Goal: Transaction & Acquisition: Purchase product/service

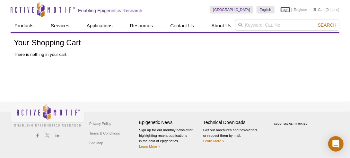
click at [287, 11] on link "Login" at bounding box center [285, 9] width 9 height 4
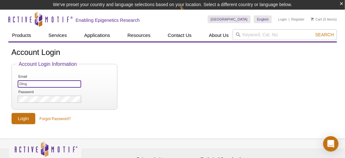
click at [35, 85] on input "DIng" at bounding box center [49, 83] width 63 height 7
type input "D"
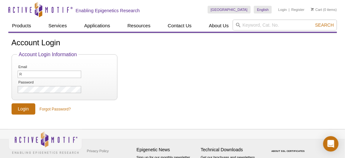
click at [4, 95] on div "Active Motif Logo Enabling Epigenetics Research 0 Search Skip to content Active…" at bounding box center [172, 92] width 345 height 185
click at [30, 74] on input "R" at bounding box center [49, 74] width 63 height 7
type input "richard.ding@leadinglifetechnologies.com"
click at [7, 89] on div "Active Motif Logo Enabling Epigenetics Research 0 Search Skip to content Active…" at bounding box center [172, 92] width 345 height 185
click at [19, 110] on input "Login" at bounding box center [24, 108] width 24 height 11
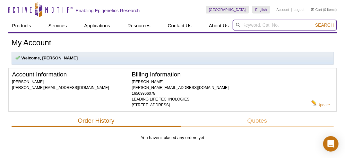
click at [251, 25] on input "search" at bounding box center [285, 25] width 104 height 11
paste input "65683"
type input "65683"
click at [313, 22] on button "Search" at bounding box center [324, 25] width 22 height 6
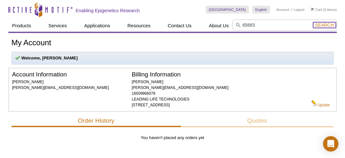
click at [324, 24] on span "Search" at bounding box center [324, 24] width 19 height 5
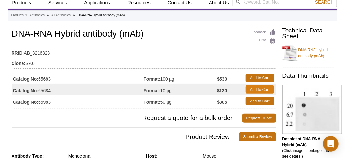
scroll to position [32, 0]
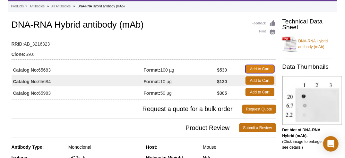
click at [262, 68] on link "Add to Cart" at bounding box center [259, 69] width 29 height 8
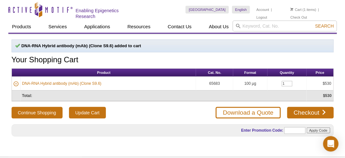
scroll to position [52, 0]
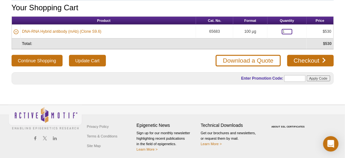
drag, startPoint x: 283, startPoint y: 30, endPoint x: 277, endPoint y: 30, distance: 5.8
click at [277, 30] on td "1" at bounding box center [286, 32] width 39 height 14
type input "3"
click at [91, 57] on input "Update Cart" at bounding box center [87, 61] width 37 height 12
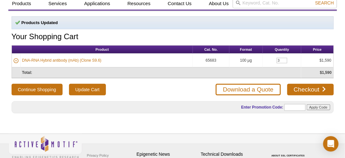
scroll to position [32, 0]
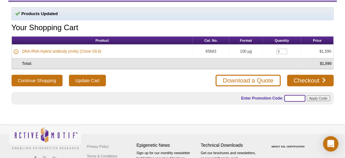
click at [290, 98] on input "text" at bounding box center [294, 98] width 21 height 7
paste input "65683"
type input "65683"
drag, startPoint x: 299, startPoint y: 96, endPoint x: 270, endPoint y: 96, distance: 28.5
click at [270, 96] on form "Enter Promotion Code: 65683 Apply Code" at bounding box center [274, 98] width 112 height 10
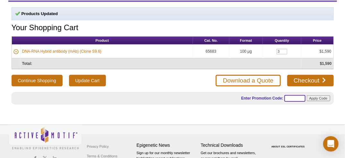
paste input "SUMMER25"
type input "SUMMER25"
click at [314, 96] on input "Apply Code" at bounding box center [318, 98] width 23 height 6
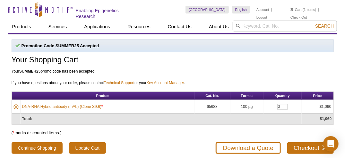
scroll to position [64, 0]
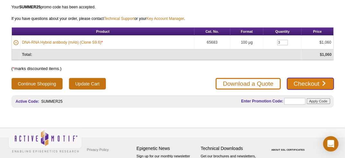
click at [312, 81] on link "Checkout" at bounding box center [310, 84] width 46 height 12
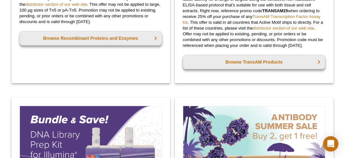
scroll to position [417, 0]
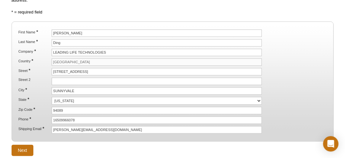
scroll to position [96, 0]
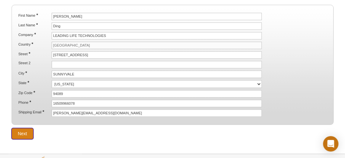
click at [26, 130] on input "Next" at bounding box center [23, 133] width 22 height 11
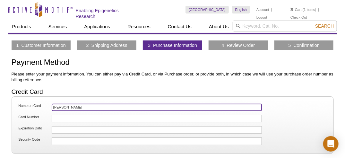
click at [82, 105] on input "[PERSON_NAME]" at bounding box center [157, 107] width 210 height 7
drag, startPoint x: 81, startPoint y: 105, endPoint x: 18, endPoint y: 107, distance: 63.2
click at [18, 107] on li "Name on Card Richard DIng" at bounding box center [172, 108] width 310 height 10
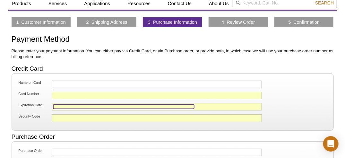
scroll to position [32, 0]
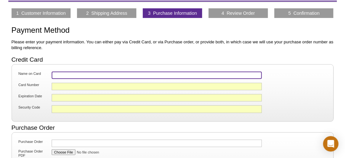
click at [70, 74] on input "Name on Card" at bounding box center [157, 75] width 210 height 7
type input "Qinxue Ding"
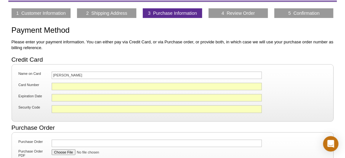
click at [1, 111] on div "Active Motif Logo Enabling Epigenetics Research 1 Search Skip to content Active…" at bounding box center [172, 136] width 345 height 336
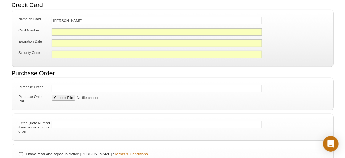
scroll to position [96, 0]
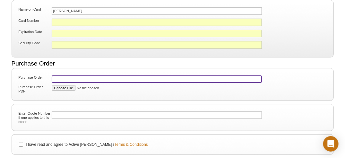
click at [60, 78] on input "Purchase Order" at bounding box center [157, 78] width 210 height 7
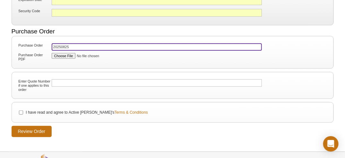
type input "20250825"
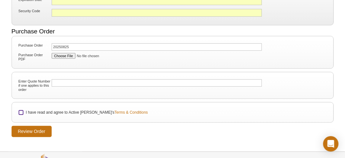
click at [21, 110] on input "I have read and agree to Active Motif's Terms & Conditions" at bounding box center [21, 112] width 4 height 4
checkbox input "true"
click at [35, 129] on input "Review Order" at bounding box center [32, 131] width 40 height 11
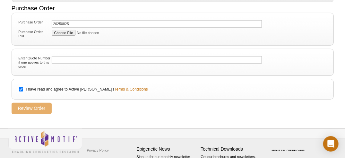
scroll to position [168, 0]
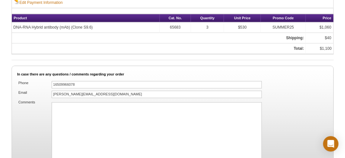
scroll to position [384, 0]
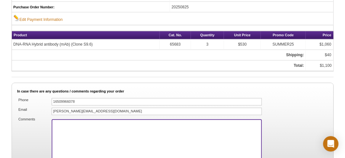
click at [94, 129] on textarea "Comments" at bounding box center [157, 159] width 210 height 80
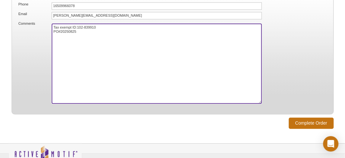
scroll to position [480, 0]
type textarea "Tax exempt ID:102-839910 PO#20250825"
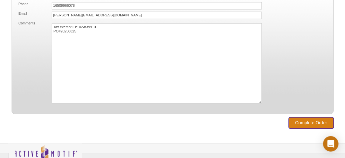
click at [304, 117] on input "Complete Order" at bounding box center [311, 122] width 45 height 11
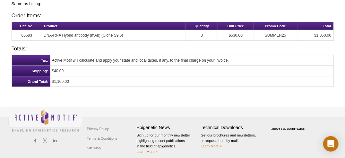
scroll to position [208, 0]
